Goal: Transaction & Acquisition: Book appointment/travel/reservation

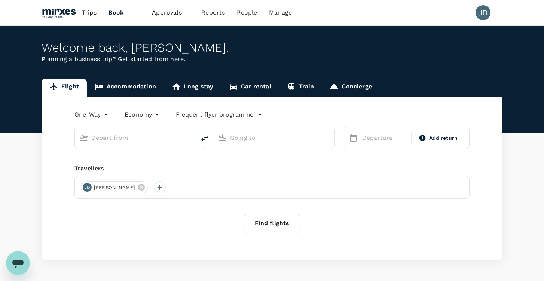
type input "roundtrip"
type input "Singapore Changi (SIN)"
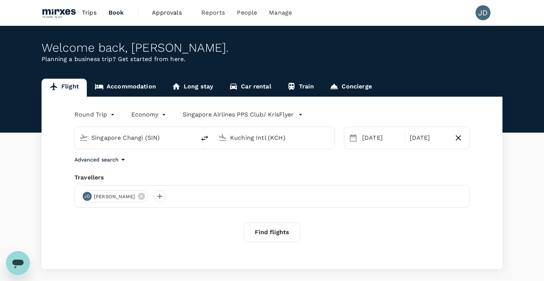
click at [242, 133] on input "Kuching Intl (KCH)" at bounding box center [274, 138] width 89 height 12
type input "E"
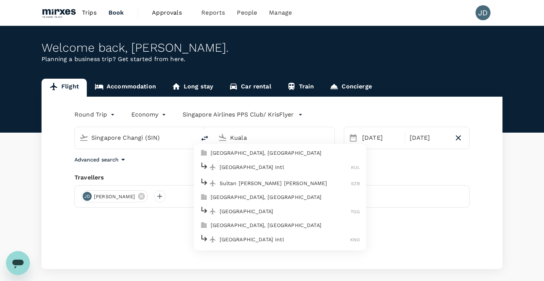
click at [252, 170] on p "[GEOGRAPHIC_DATA] Intl" at bounding box center [286, 166] width 132 height 7
type input "Kuala Lumpur Intl ([GEOGRAPHIC_DATA])"
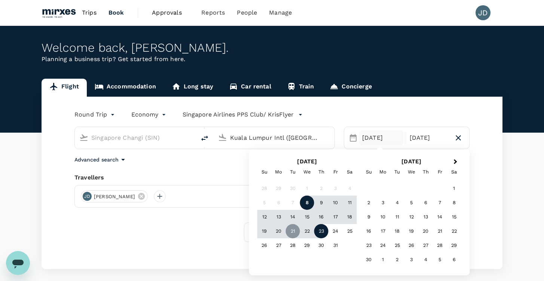
click at [369, 142] on div "[DATE]" at bounding box center [381, 137] width 44 height 15
click at [322, 207] on div "9" at bounding box center [322, 202] width 14 height 14
click at [325, 200] on div "9" at bounding box center [322, 202] width 14 height 14
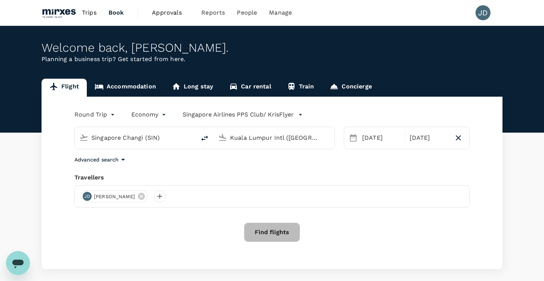
click at [252, 232] on button "Find flights" at bounding box center [272, 231] width 56 height 19
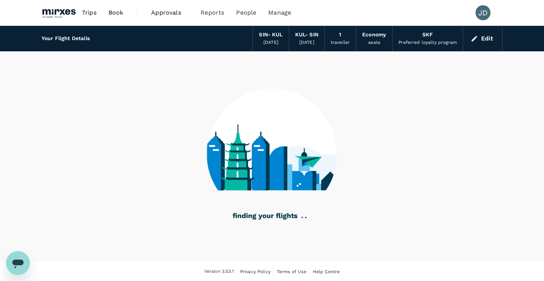
click at [427, 36] on div "SKF" at bounding box center [428, 35] width 10 height 8
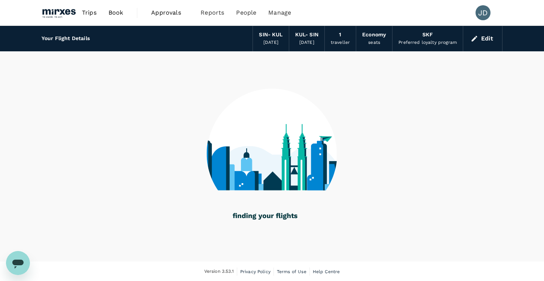
click at [427, 45] on div "Preferred loyalty program" at bounding box center [428, 42] width 58 height 7
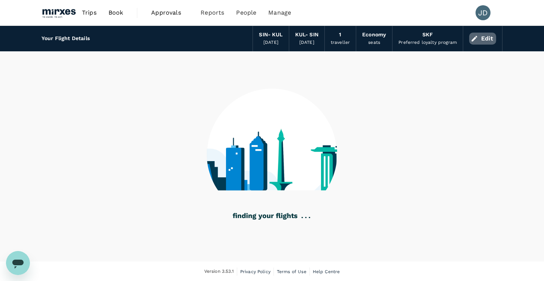
click at [476, 38] on icon "button" at bounding box center [474, 38] width 7 height 7
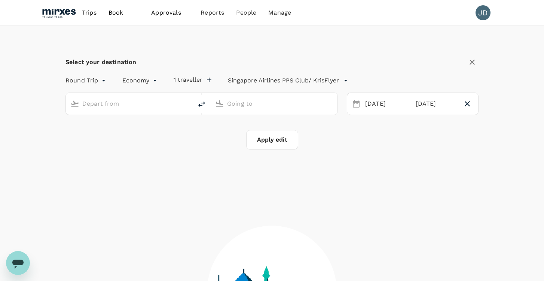
type input "Singapore Changi (SIN)"
type input "Kuala Lumpur Intl ([GEOGRAPHIC_DATA])"
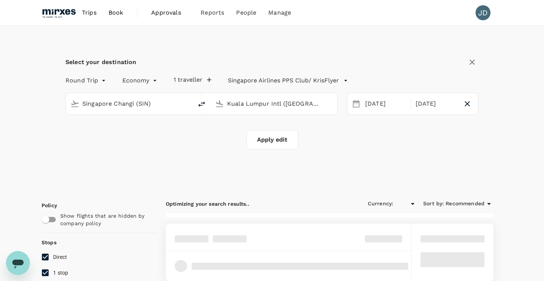
type input "SGD"
type input "1440"
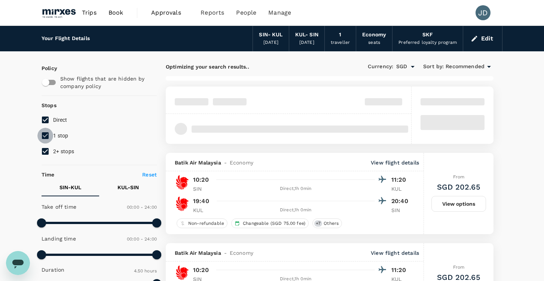
click at [43, 134] on input "1 stop" at bounding box center [45, 136] width 16 height 16
checkbox input "false"
click at [45, 144] on input "2+ stops" at bounding box center [45, 151] width 16 height 16
checkbox input "false"
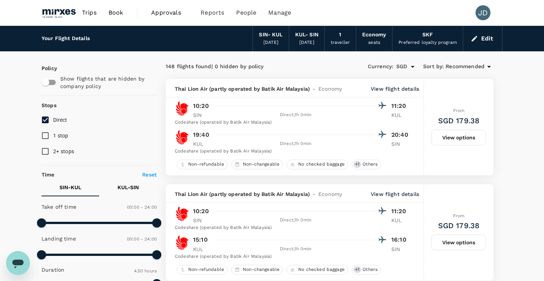
click at [429, 39] on div "Preferred loyalty program" at bounding box center [428, 42] width 58 height 7
click at [429, 43] on div "Preferred loyalty program" at bounding box center [428, 42] width 58 height 7
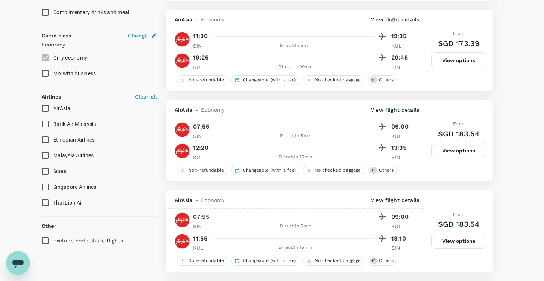
scroll to position [387, 0]
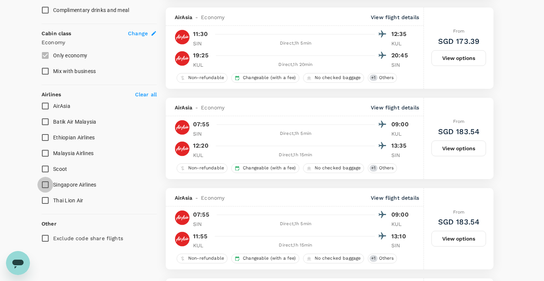
click at [46, 183] on input "Singapore Airlines" at bounding box center [45, 185] width 16 height 16
checkbox input "true"
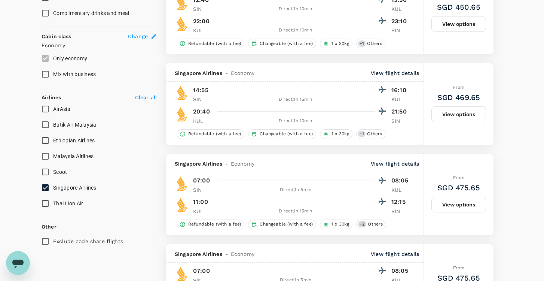
type input "SGD"
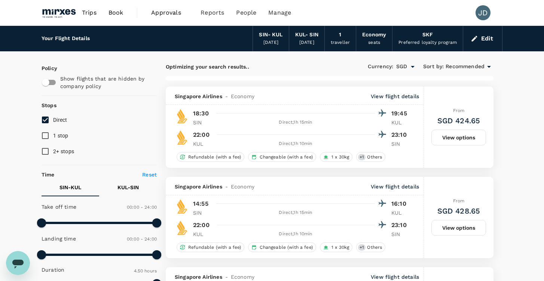
scroll to position [0, 0]
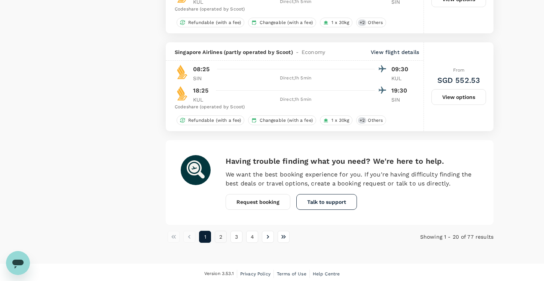
click at [220, 232] on button "2" at bounding box center [221, 237] width 12 height 12
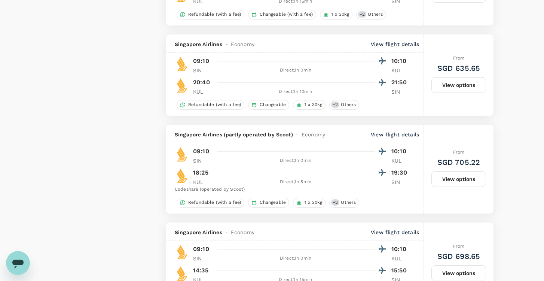
scroll to position [1173, 0]
click at [442, 171] on button "View options" at bounding box center [459, 179] width 55 height 16
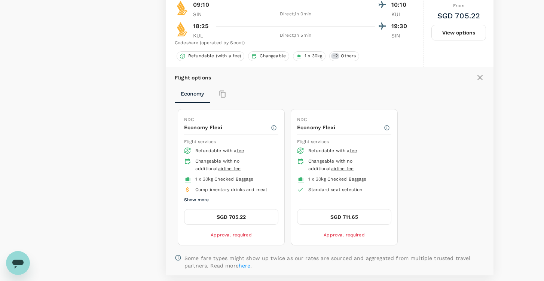
scroll to position [1319, 0]
click at [358, 215] on button "SGD 711.65" at bounding box center [344, 217] width 94 height 16
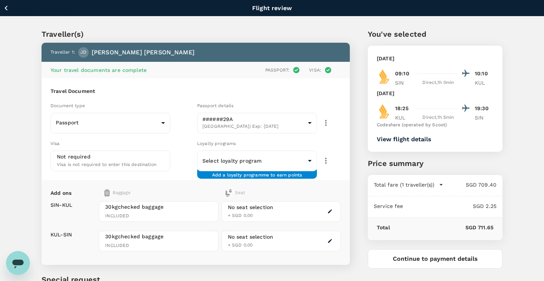
click at [148, 160] on div "Visa is not required to enter this destination" at bounding box center [107, 164] width 100 height 8
click at [213, 160] on body "Back to flight results Flight review Traveller(s) Traveller 1 : JD Jeremiah Dec…" at bounding box center [272, 180] width 544 height 361
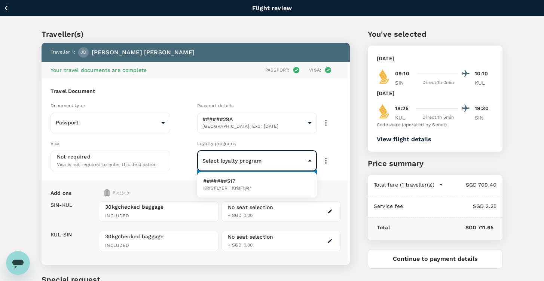
click at [217, 182] on p "#######517" at bounding box center [227, 180] width 48 height 7
type input "6901e512-1bcf-4738-94c3-a8a0773cd33f"
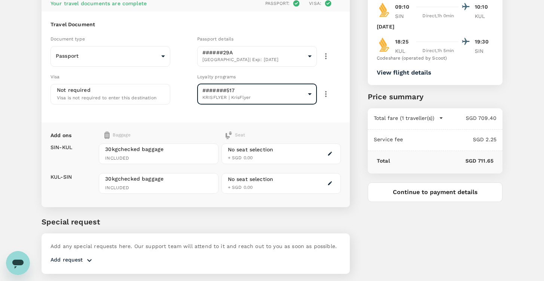
scroll to position [67, 0]
click at [306, 154] on div "No seat selection + SGD 0.00" at bounding box center [281, 153] width 119 height 21
click at [331, 154] on icon "button" at bounding box center [330, 153] width 5 height 5
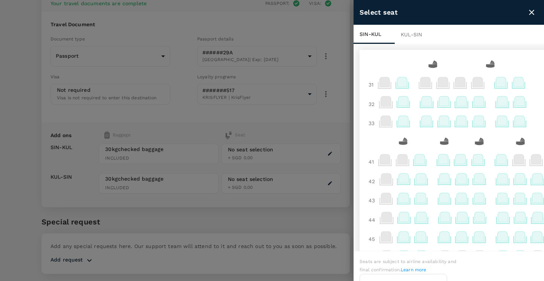
scroll to position [0, 0]
click at [406, 80] on icon at bounding box center [403, 82] width 10 height 10
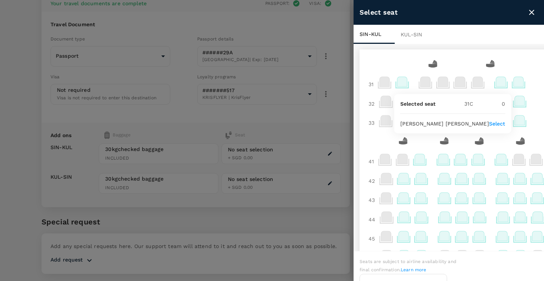
click at [489, 122] on p "Select" at bounding box center [497, 123] width 16 height 7
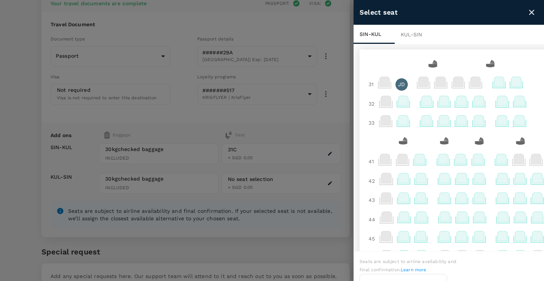
click at [311, 130] on div at bounding box center [272, 140] width 544 height 281
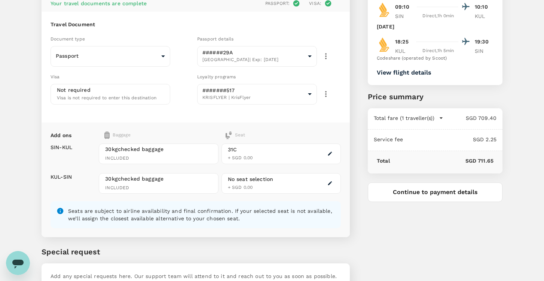
click at [329, 182] on icon "button" at bounding box center [330, 182] width 5 height 5
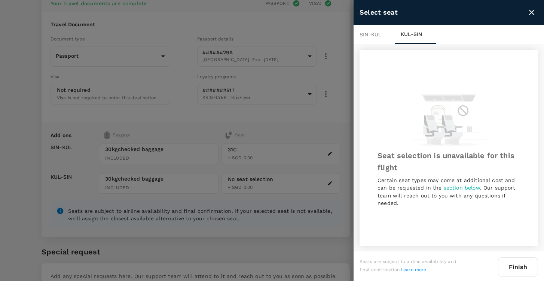
click at [375, 38] on div "SIN - KUL" at bounding box center [374, 34] width 41 height 19
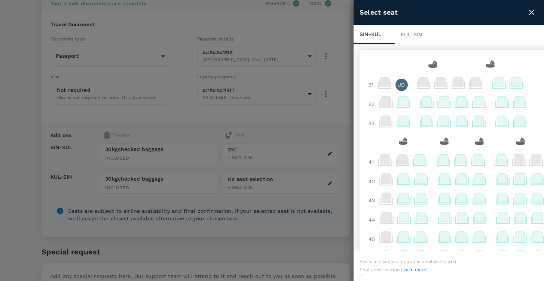
click at [413, 33] on div "KUL - SIN" at bounding box center [415, 34] width 41 height 19
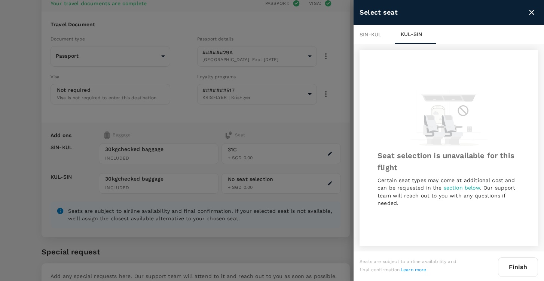
click at [411, 115] on icon at bounding box center [449, 117] width 77 height 57
click at [520, 264] on button "Finish" at bounding box center [518, 266] width 40 height 19
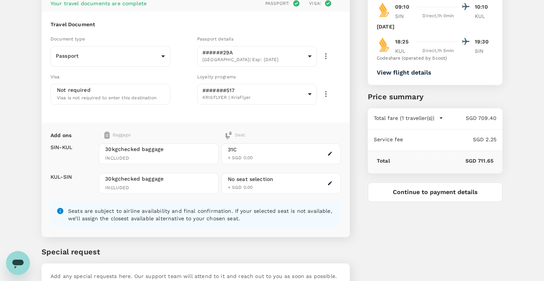
click at [259, 181] on div "No seat selection" at bounding box center [251, 179] width 46 height 8
click at [331, 184] on icon "button" at bounding box center [330, 182] width 5 height 5
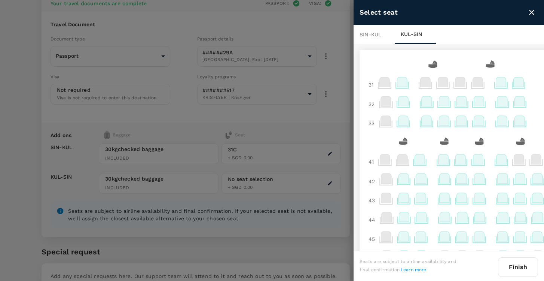
click at [403, 82] on icon at bounding box center [403, 82] width 10 height 10
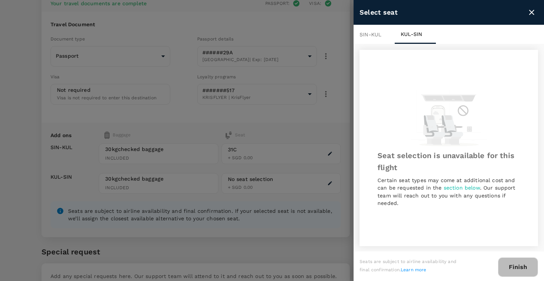
click at [514, 270] on button "Finish" at bounding box center [518, 266] width 40 height 19
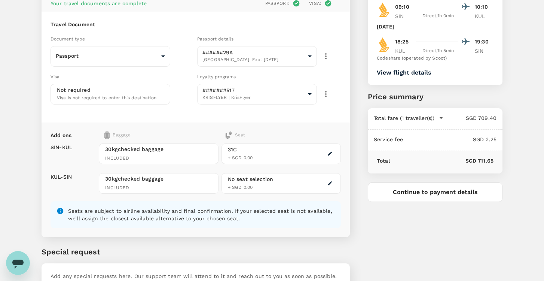
click at [307, 187] on div "No seat selection + SGD 0.00" at bounding box center [281, 183] width 119 height 21
click at [329, 183] on icon "button" at bounding box center [330, 183] width 4 height 4
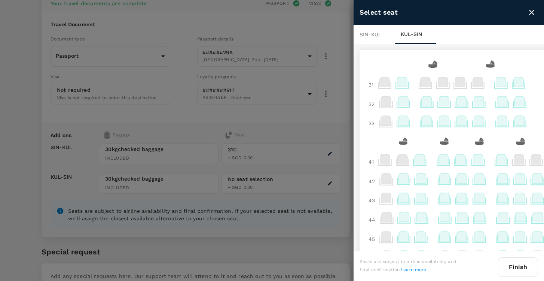
click at [401, 86] on icon at bounding box center [403, 82] width 10 height 10
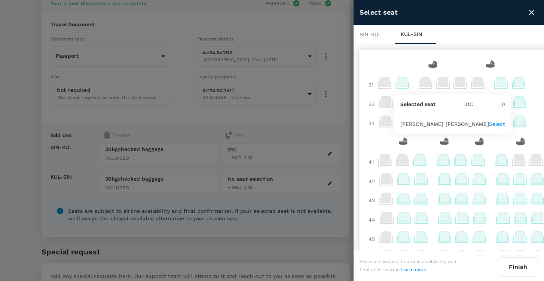
click at [518, 262] on button "Finish" at bounding box center [518, 266] width 40 height 19
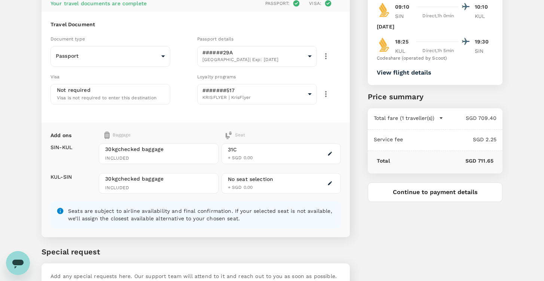
click at [329, 185] on button "button" at bounding box center [330, 183] width 9 height 9
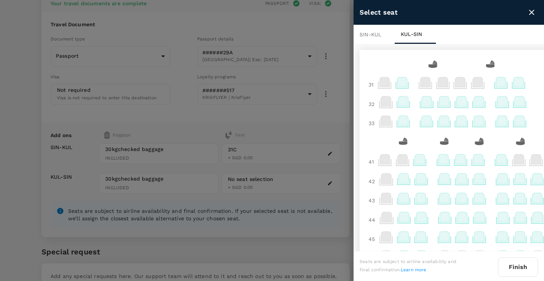
click at [400, 81] on icon at bounding box center [403, 82] width 10 height 10
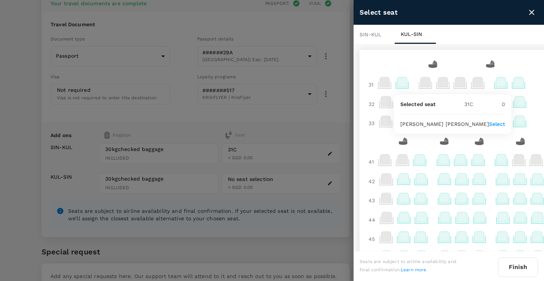
click at [489, 122] on p "Select" at bounding box center [497, 123] width 16 height 7
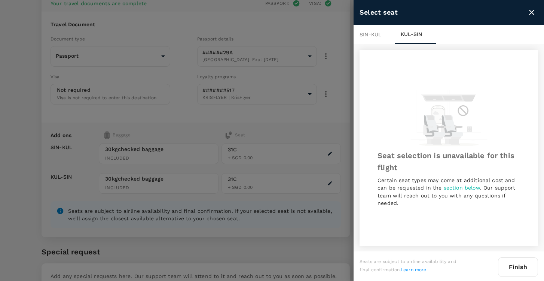
click at [521, 264] on button "Finish" at bounding box center [518, 266] width 40 height 19
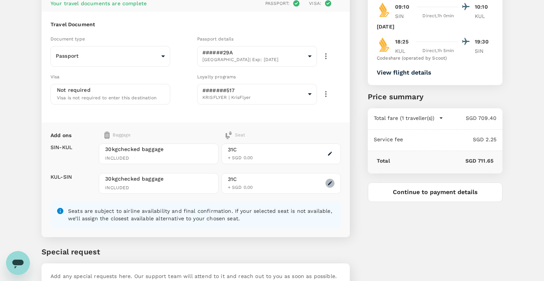
click at [331, 186] on button "button" at bounding box center [330, 183] width 9 height 9
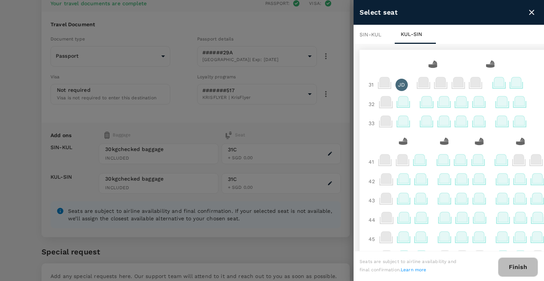
click at [518, 269] on button "Finish" at bounding box center [518, 266] width 40 height 19
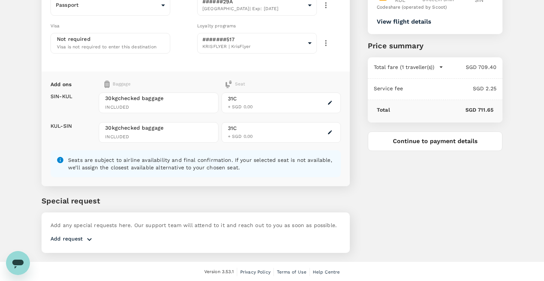
scroll to position [117, 0]
click at [426, 143] on button "Continue to payment details" at bounding box center [435, 141] width 135 height 19
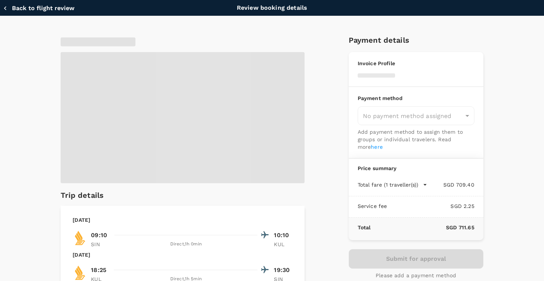
type input "9fbbbe2b-f4ca-495e-a82e-e84c83b30aa5"
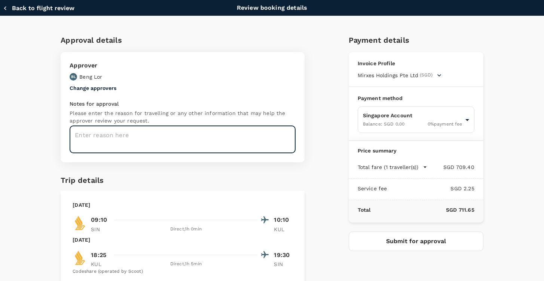
click at [160, 146] on textarea at bounding box center [183, 139] width 226 height 27
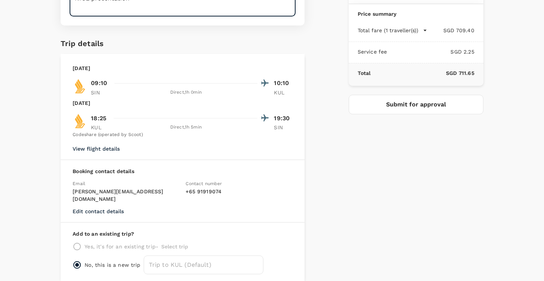
scroll to position [136, 0]
type textarea "NICE presentation"
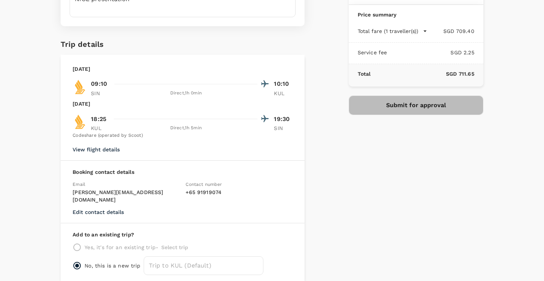
click at [406, 106] on button "Submit for approval" at bounding box center [416, 104] width 135 height 19
